Goal: Find specific page/section: Find specific page/section

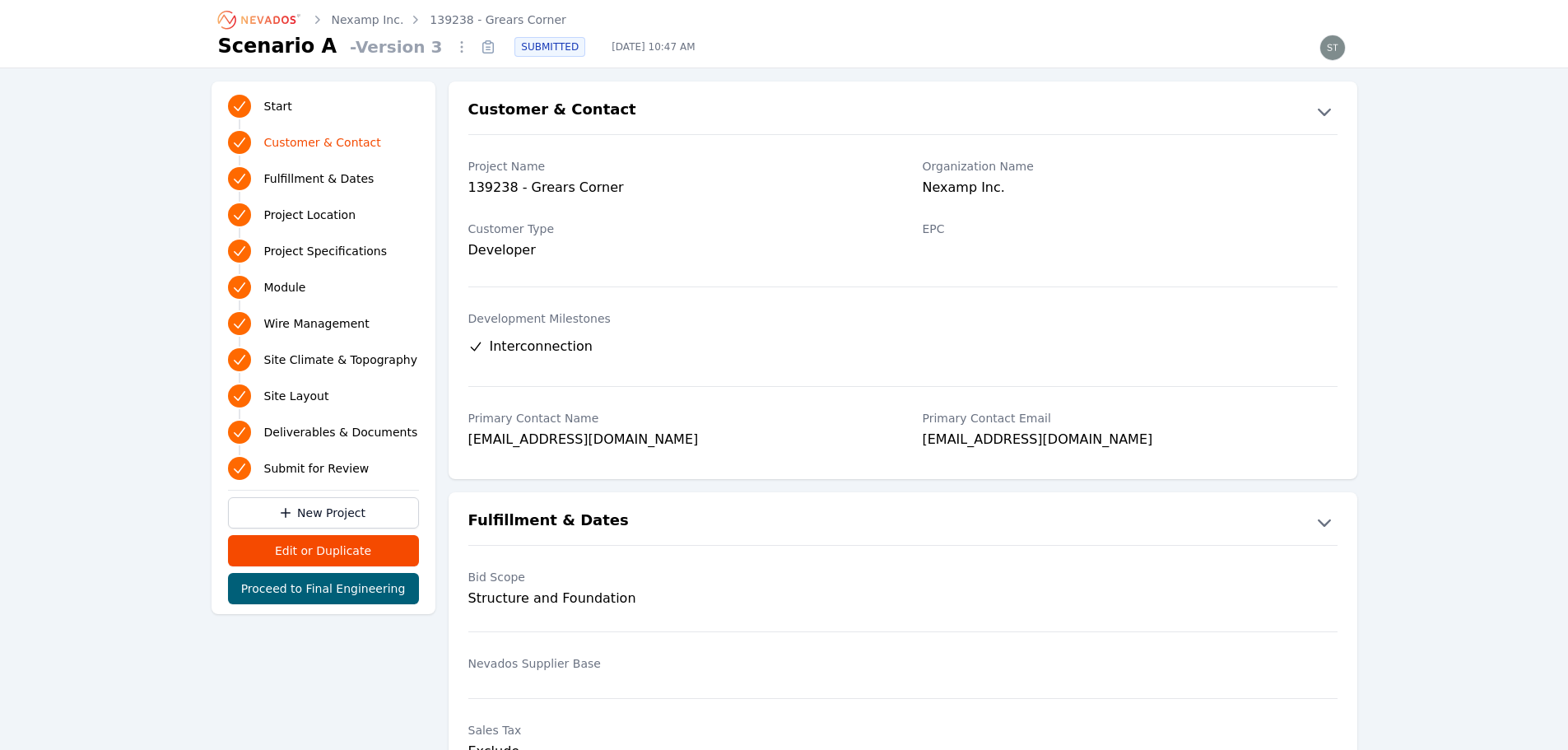
click at [272, 18] on icon "Breadcrumb" at bounding box center [260, 20] width 91 height 26
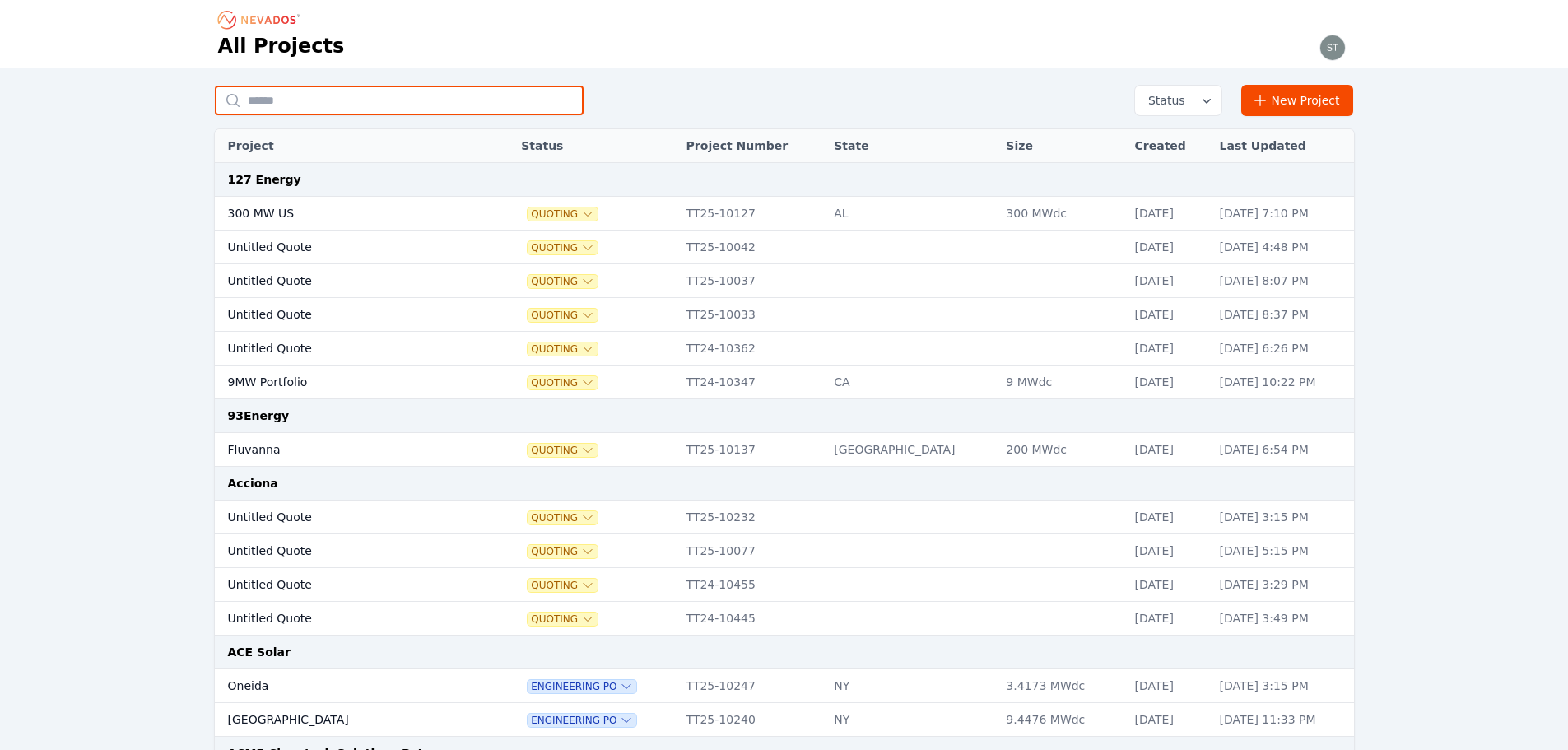
click at [332, 100] on input "text" at bounding box center [399, 101] width 369 height 30
type input "******"
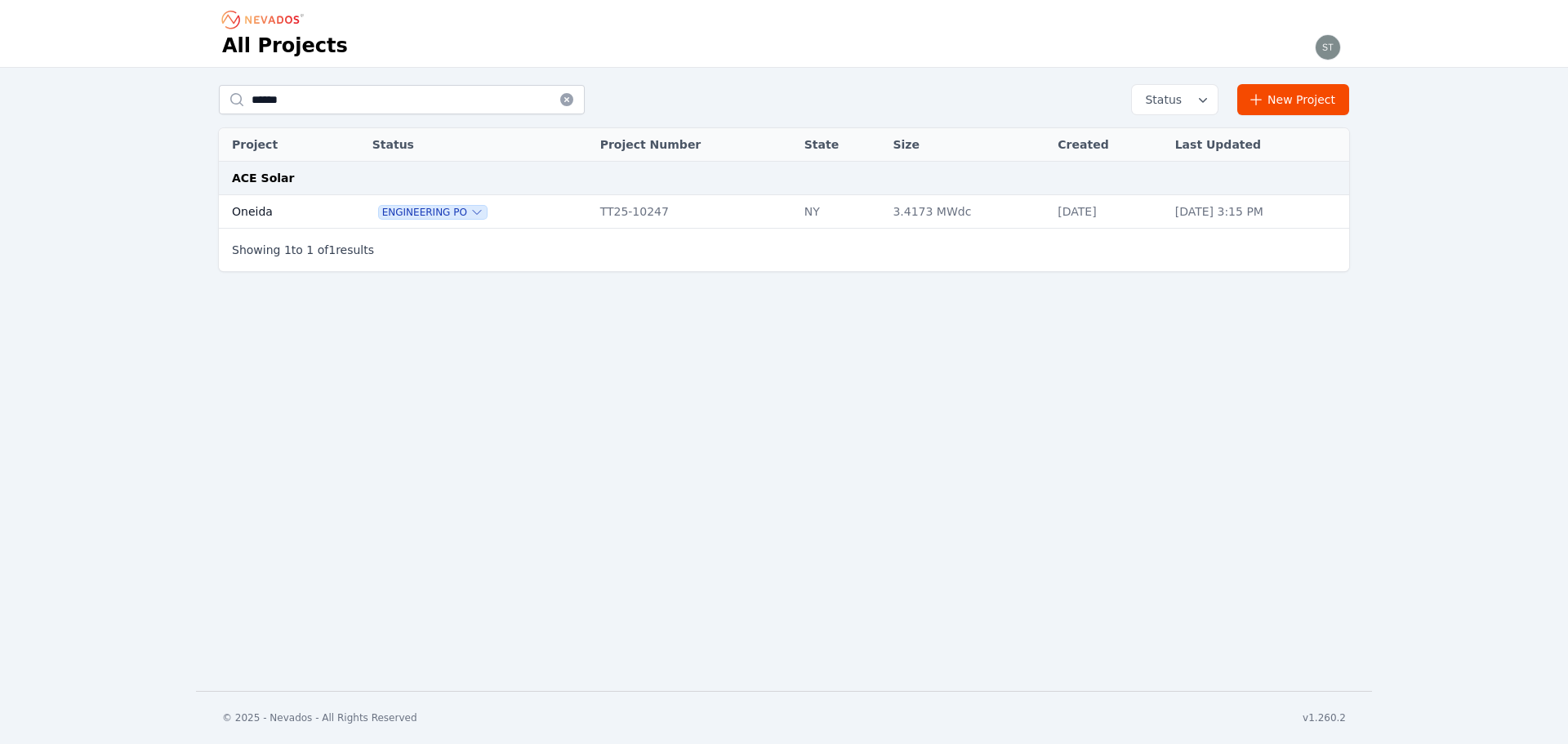
click at [302, 210] on td "Oneida" at bounding box center [278, 212] width 117 height 34
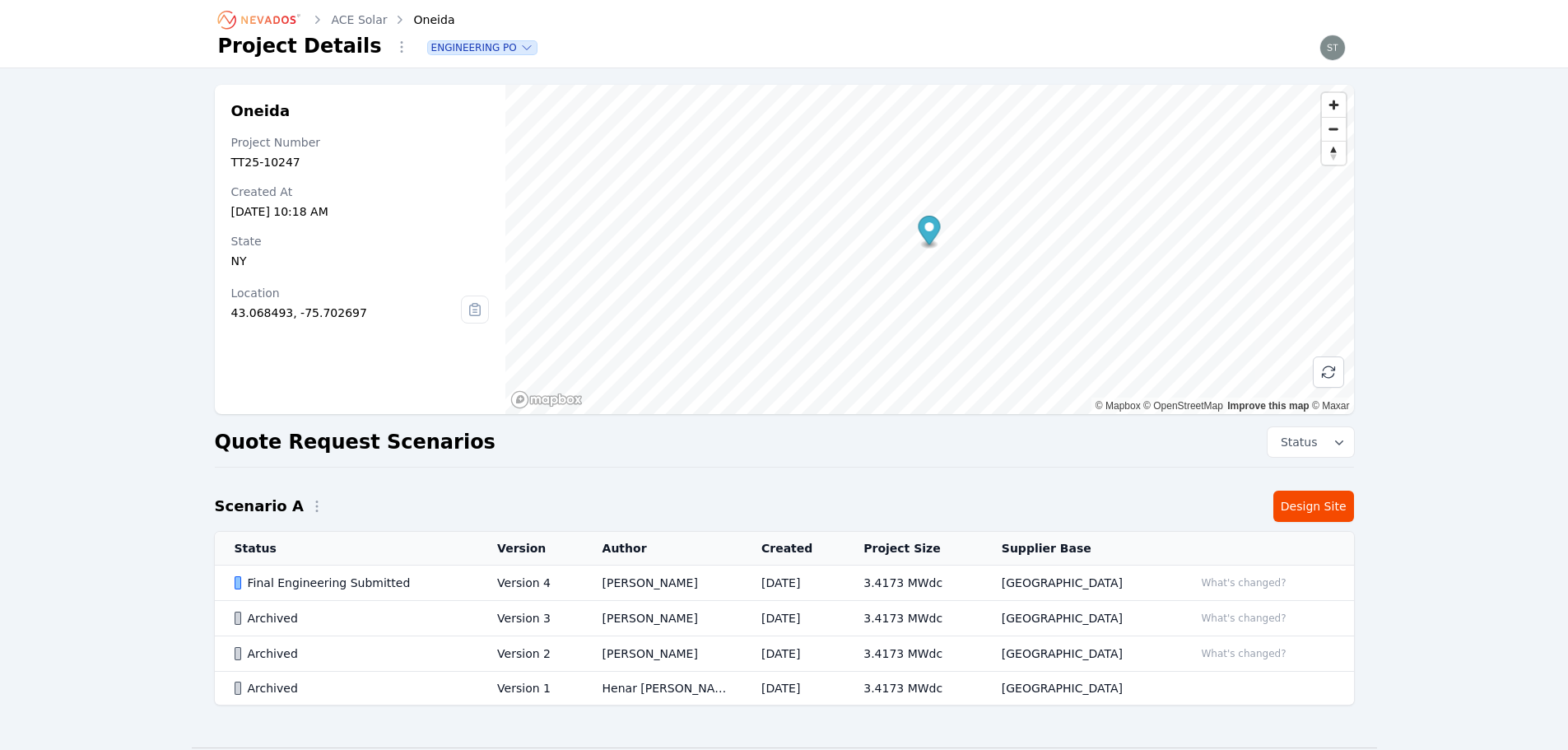
click at [370, 578] on div "Final Engineering Submitted" at bounding box center [352, 583] width 235 height 16
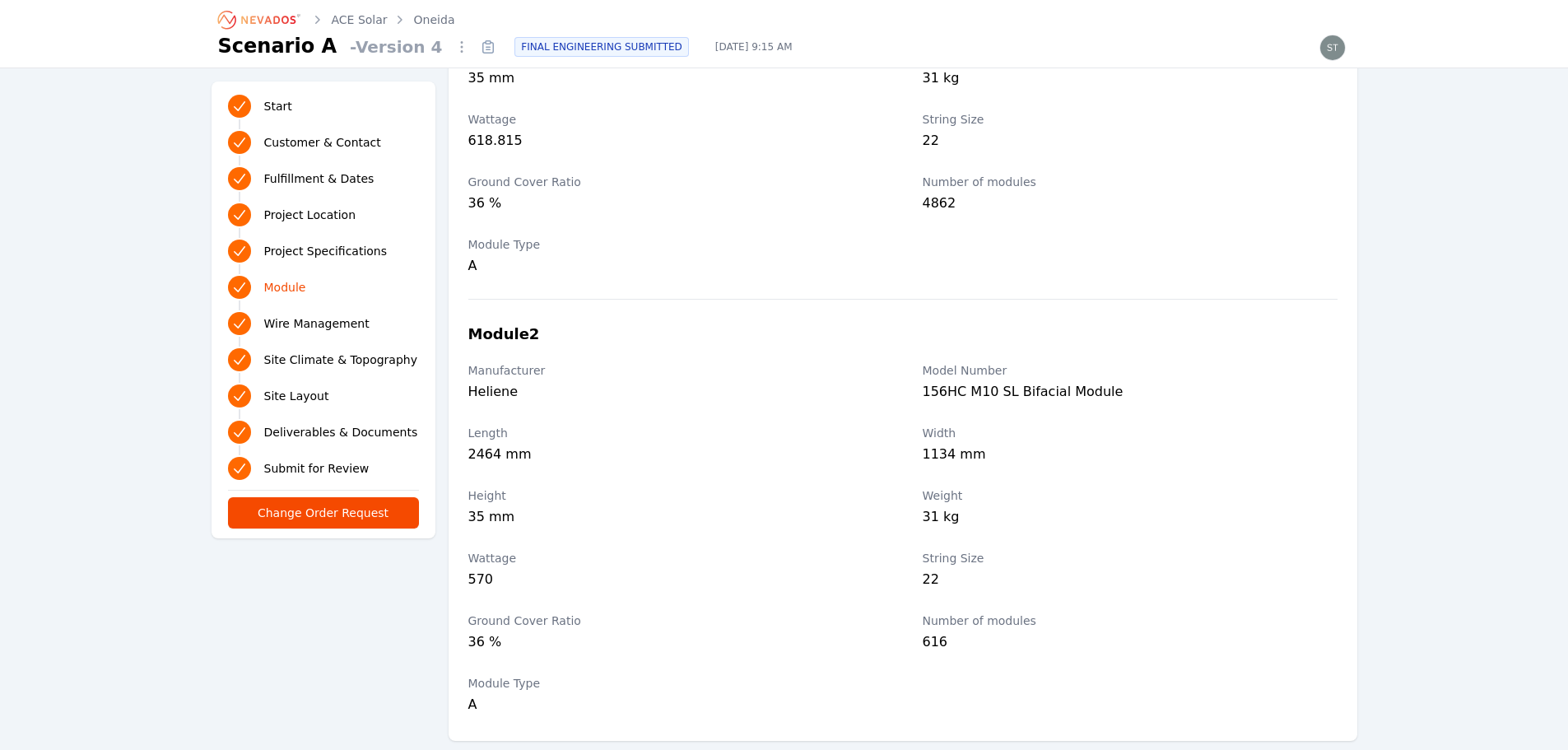
scroll to position [1893, 0]
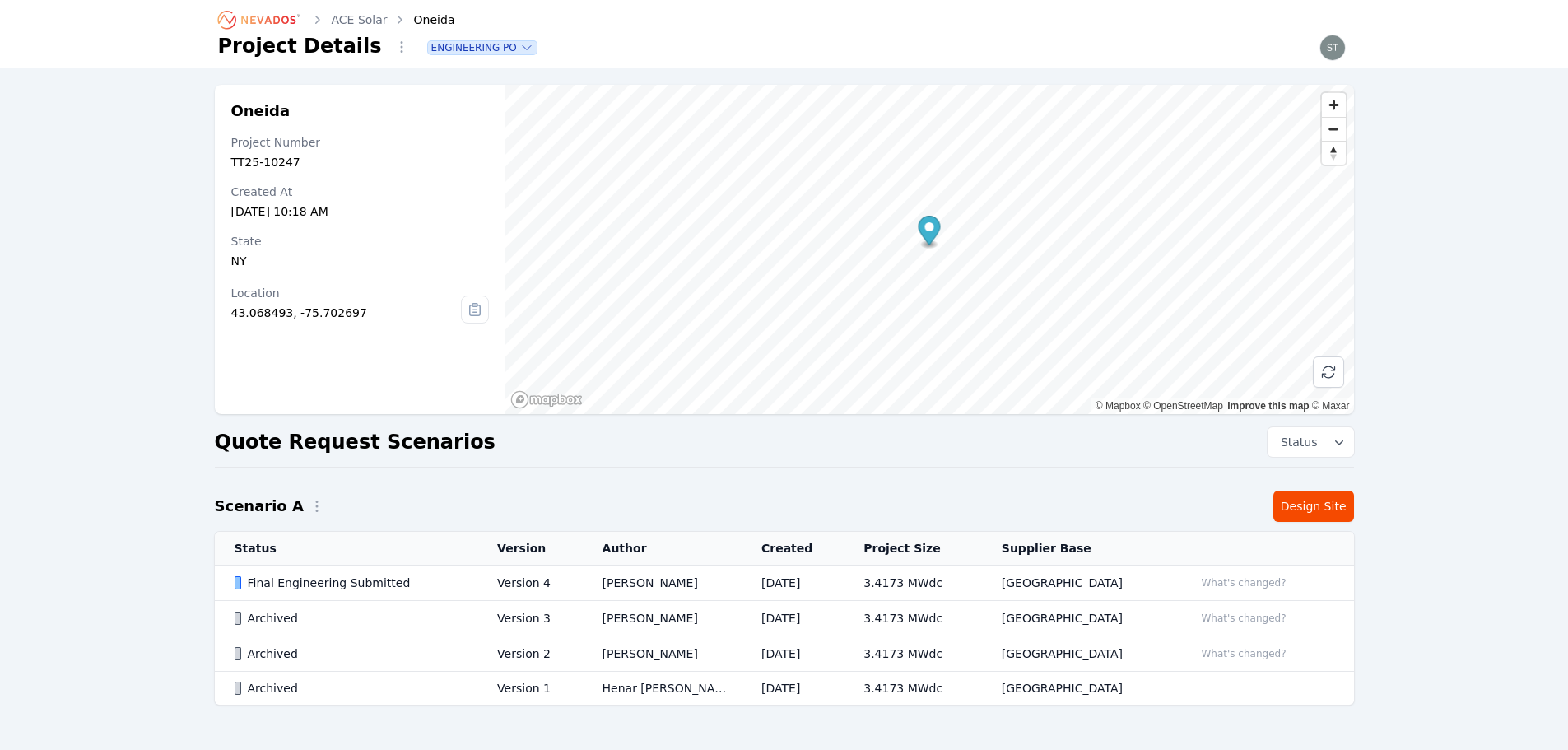
click at [187, 95] on div "Oneida Project Number TT25-10247 Created At [DATE] 10:18 AM State [US_STATE] Lo…" at bounding box center [784, 402] width 1568 height 669
click at [548, 572] on td "Version 4" at bounding box center [529, 583] width 105 height 35
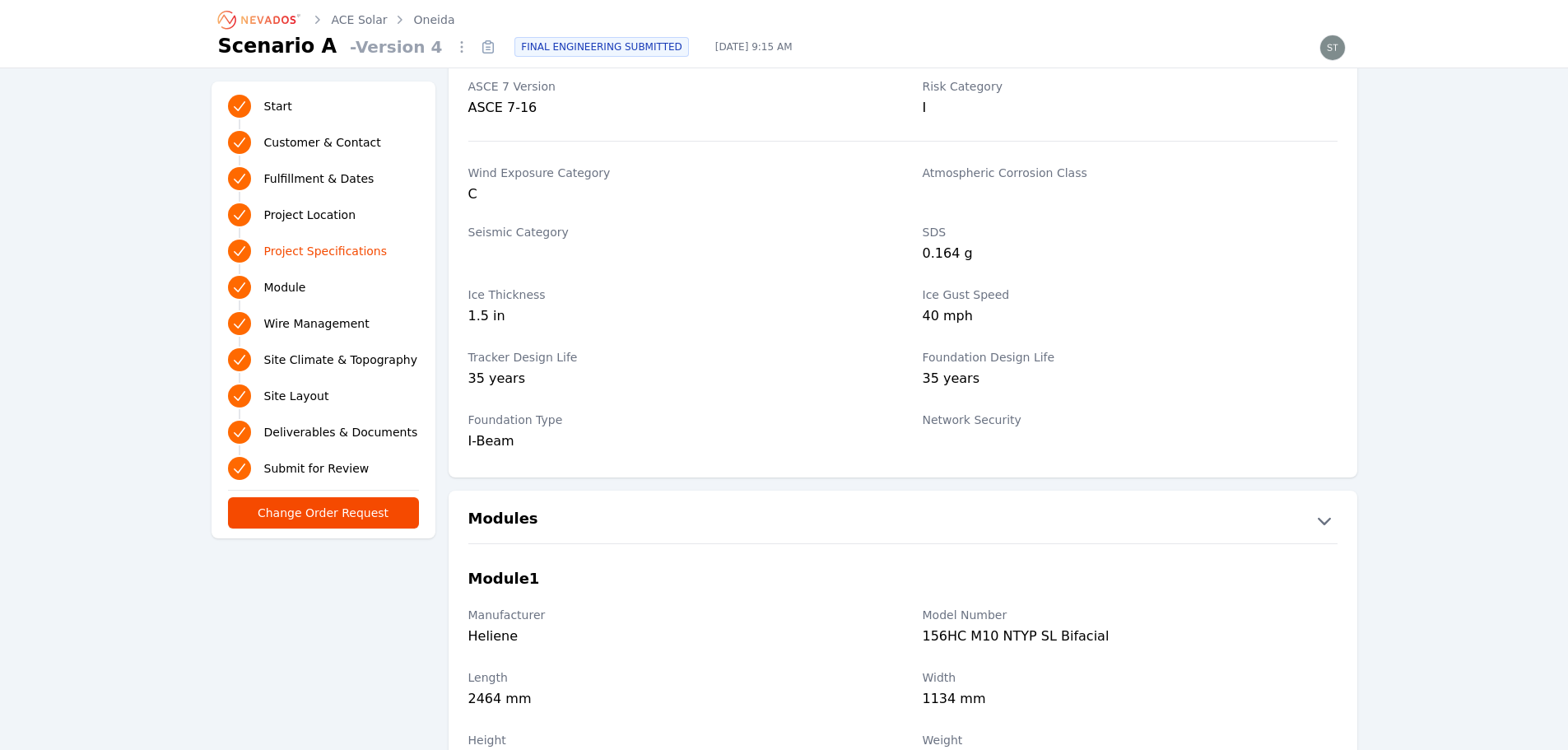
scroll to position [1564, 0]
